Goal: Task Accomplishment & Management: Manage account settings

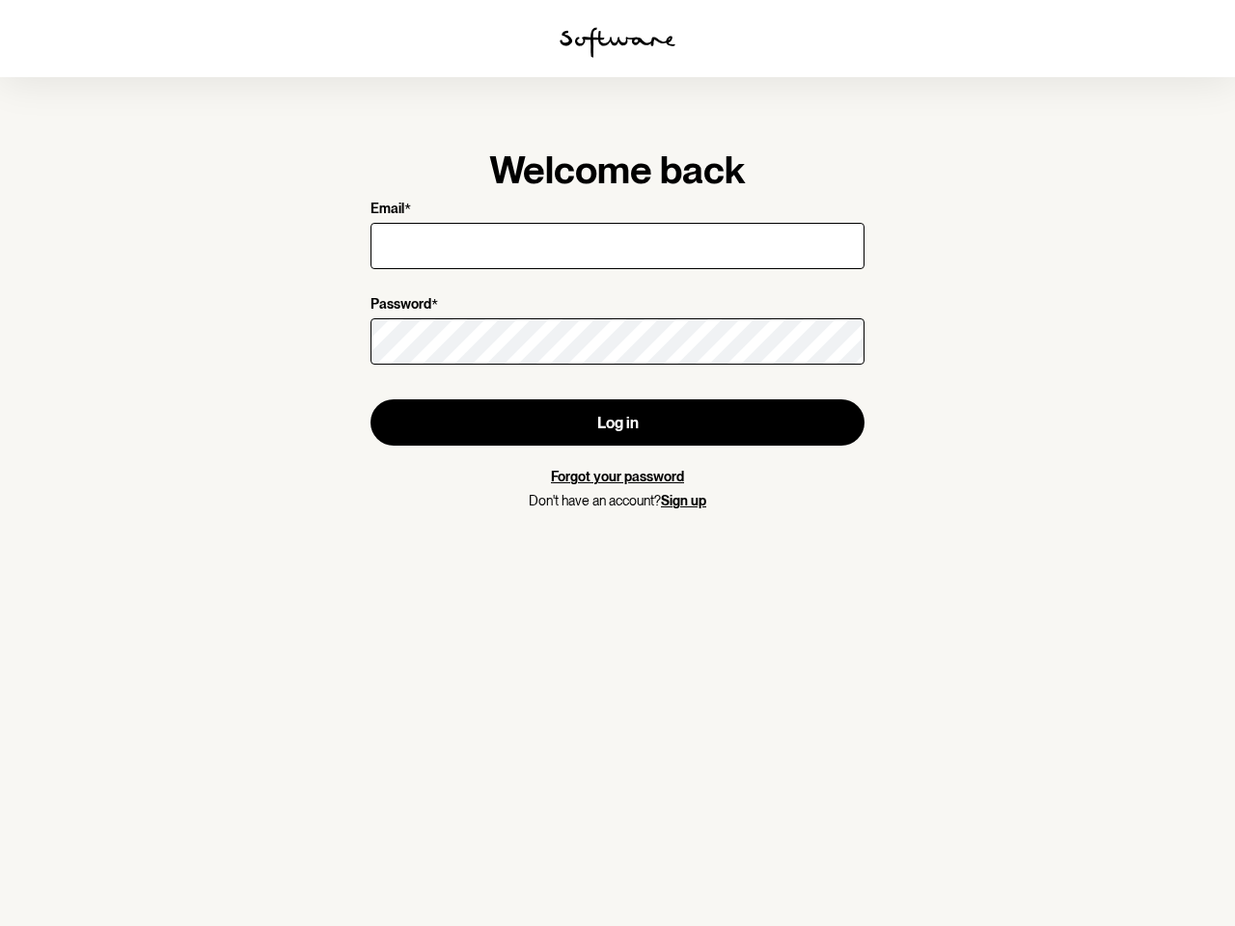
click at [618, 42] on img at bounding box center [618, 42] width 116 height 31
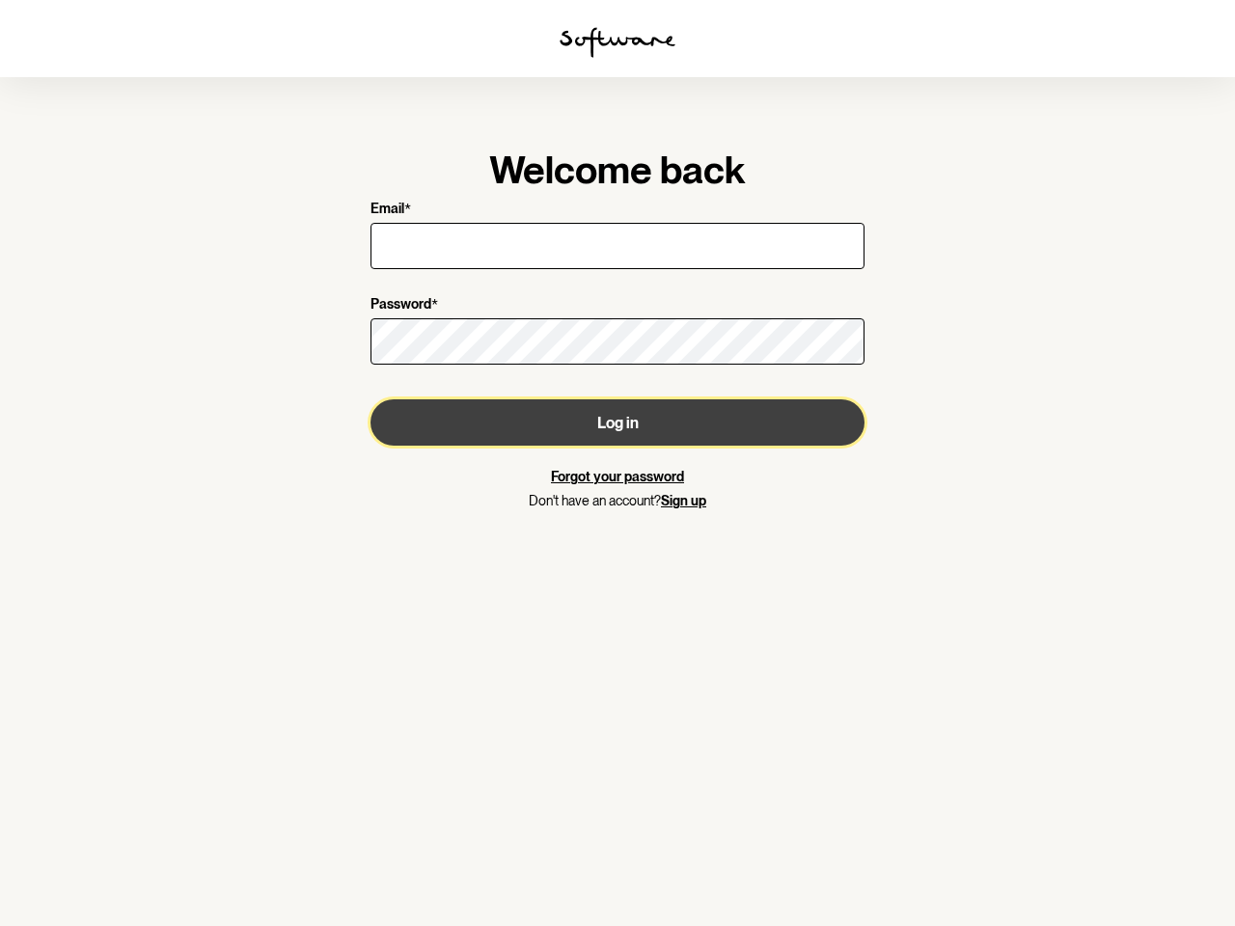
click at [618, 423] on button "Log in" at bounding box center [618, 422] width 494 height 46
